Goal: Find specific page/section

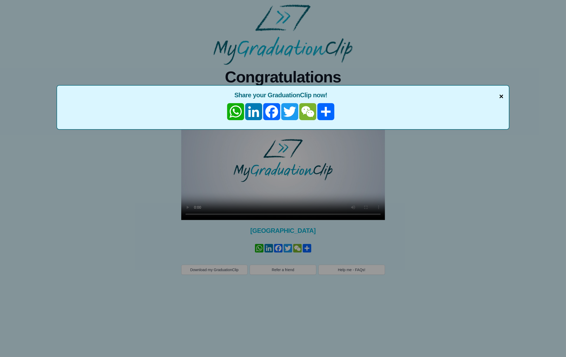
click at [501, 98] on span "×" at bounding box center [502, 96] width 4 height 11
